Goal: Transaction & Acquisition: Download file/media

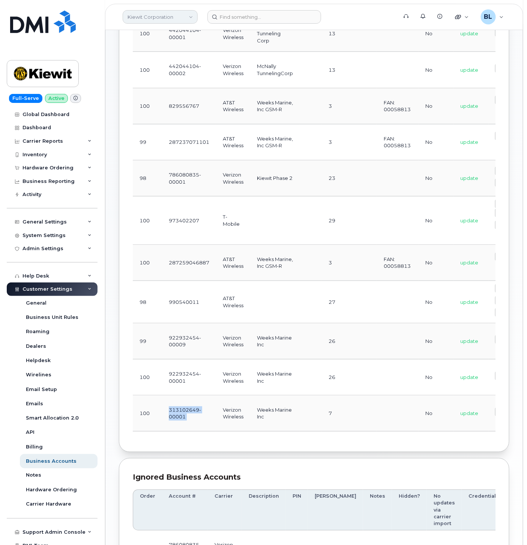
scroll to position [20, 0]
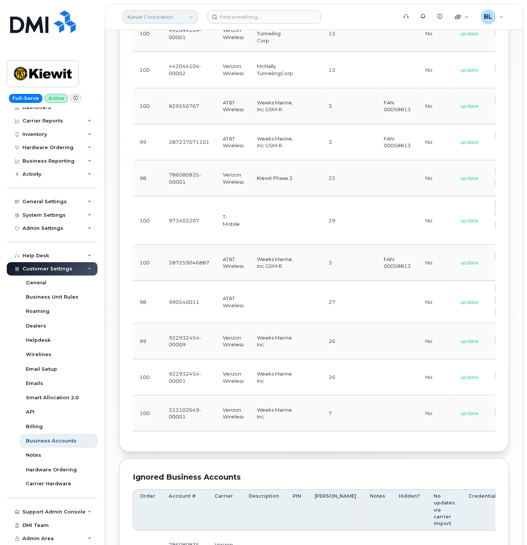
click at [162, 21] on link "Kiewit Corporation" at bounding box center [160, 17] width 75 height 14
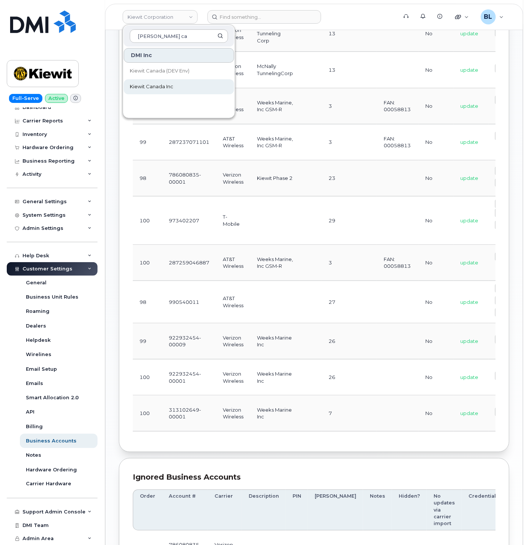
type input "[PERSON_NAME] ca"
click at [164, 84] on span "Kiewit Canada Inc" at bounding box center [152, 87] width 44 height 8
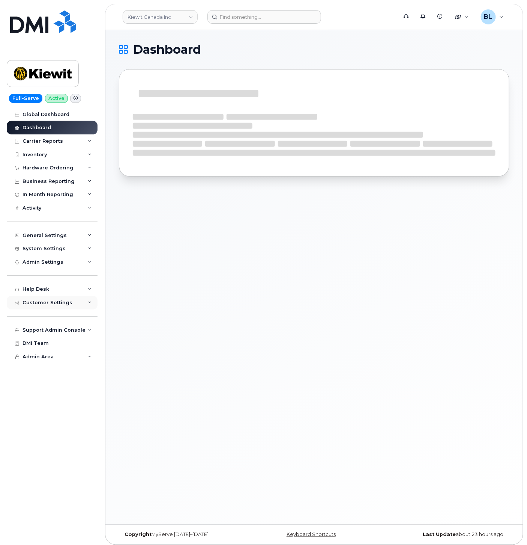
click at [68, 304] on span "Customer Settings" at bounding box center [48, 302] width 50 height 6
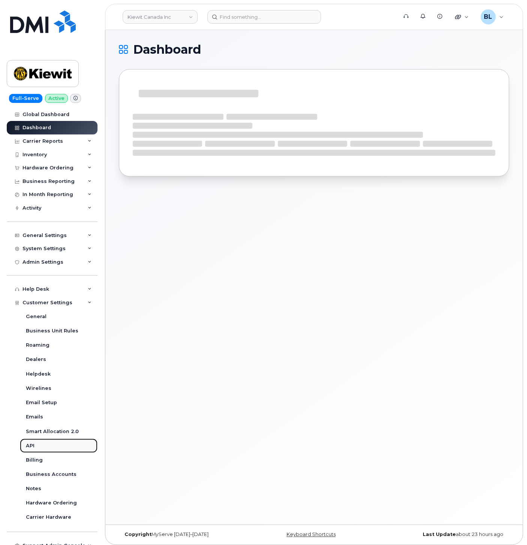
click at [30, 447] on div "API" at bounding box center [30, 445] width 9 height 7
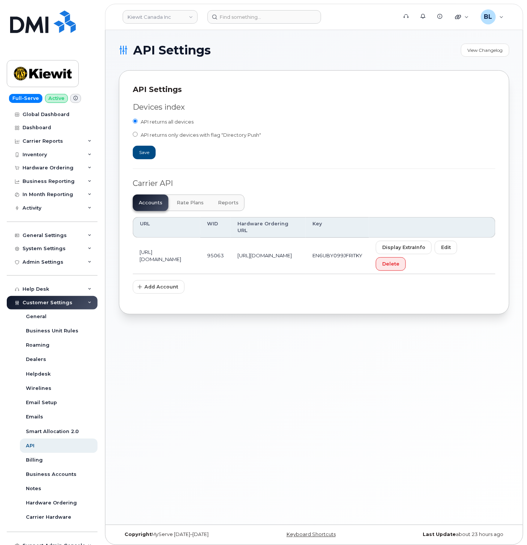
click at [230, 205] on span "Reports" at bounding box center [228, 203] width 21 height 6
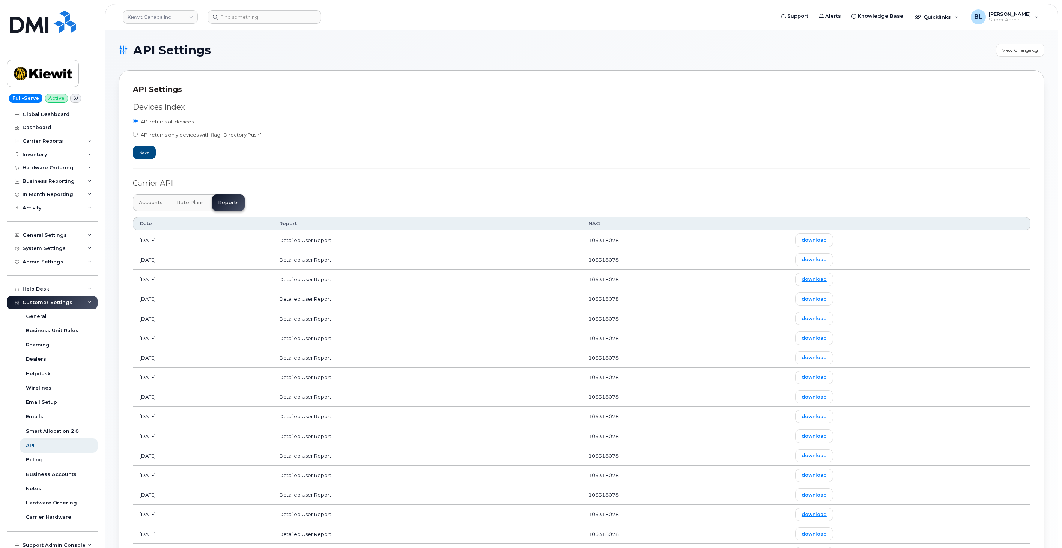
click at [504, 237] on td "Detailed User Report" at bounding box center [426, 240] width 309 height 20
click at [527, 236] on link "download" at bounding box center [814, 239] width 38 height 13
drag, startPoint x: 529, startPoint y: 74, endPoint x: 447, endPoint y: 39, distance: 89.6
click at [527, 74] on div "API Settings Devices index API returns all devices API returns only devices wit…" at bounding box center [582, 415] width 926 height 690
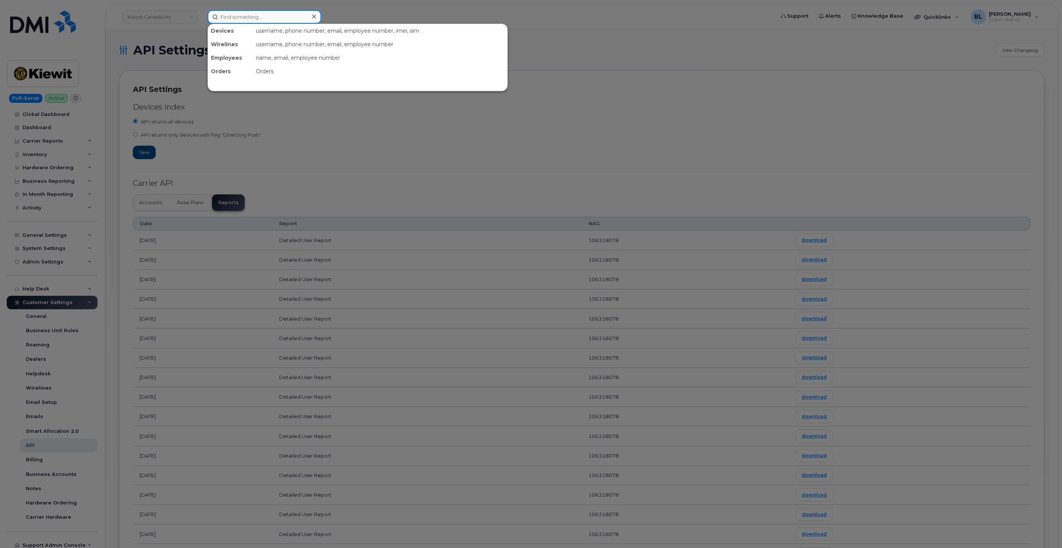
click at [290, 11] on input at bounding box center [265, 17] width 114 height 14
paste input "2504337776"
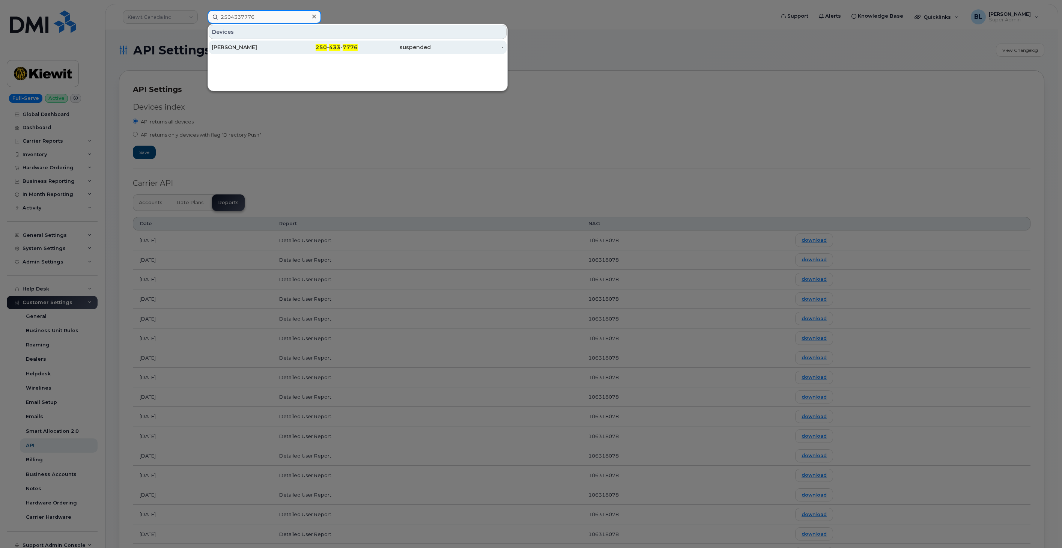
type input "2504337776"
